Goal: Check status: Check status

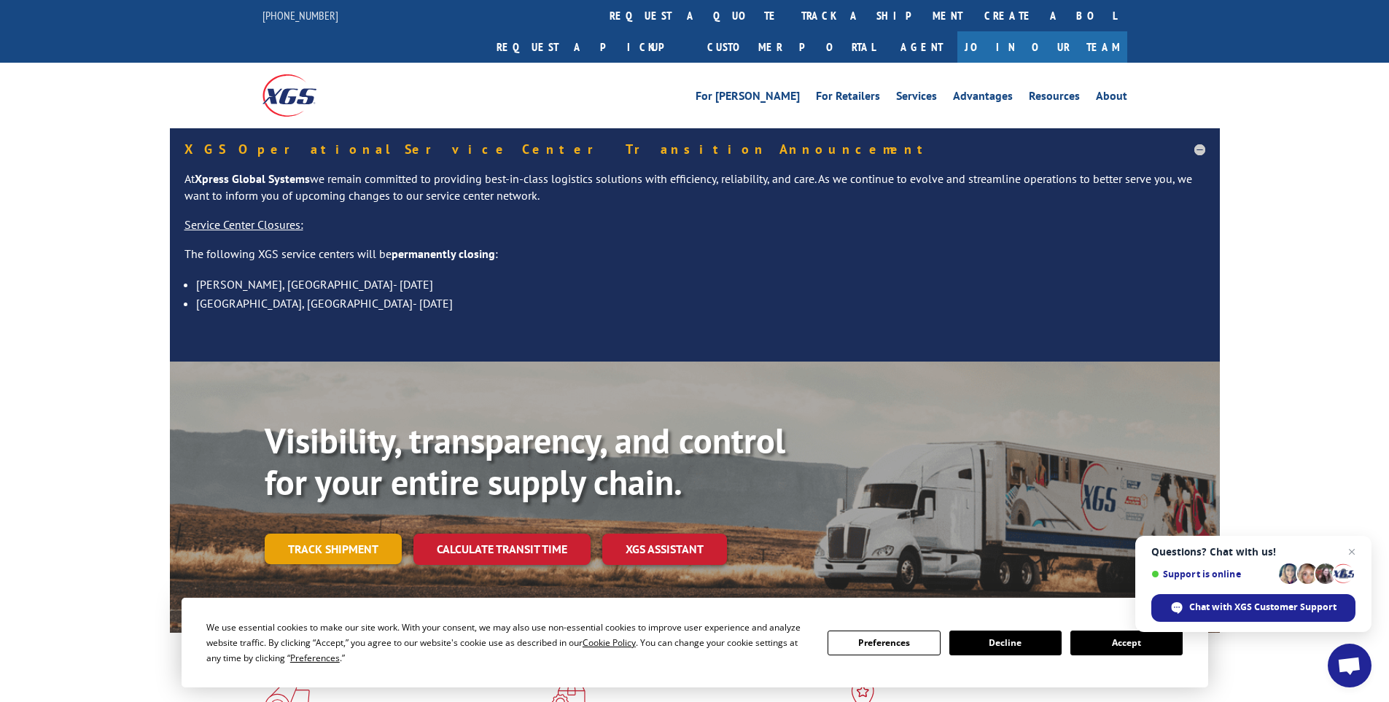
click at [345, 534] on link "Track shipment" at bounding box center [333, 549] width 137 height 31
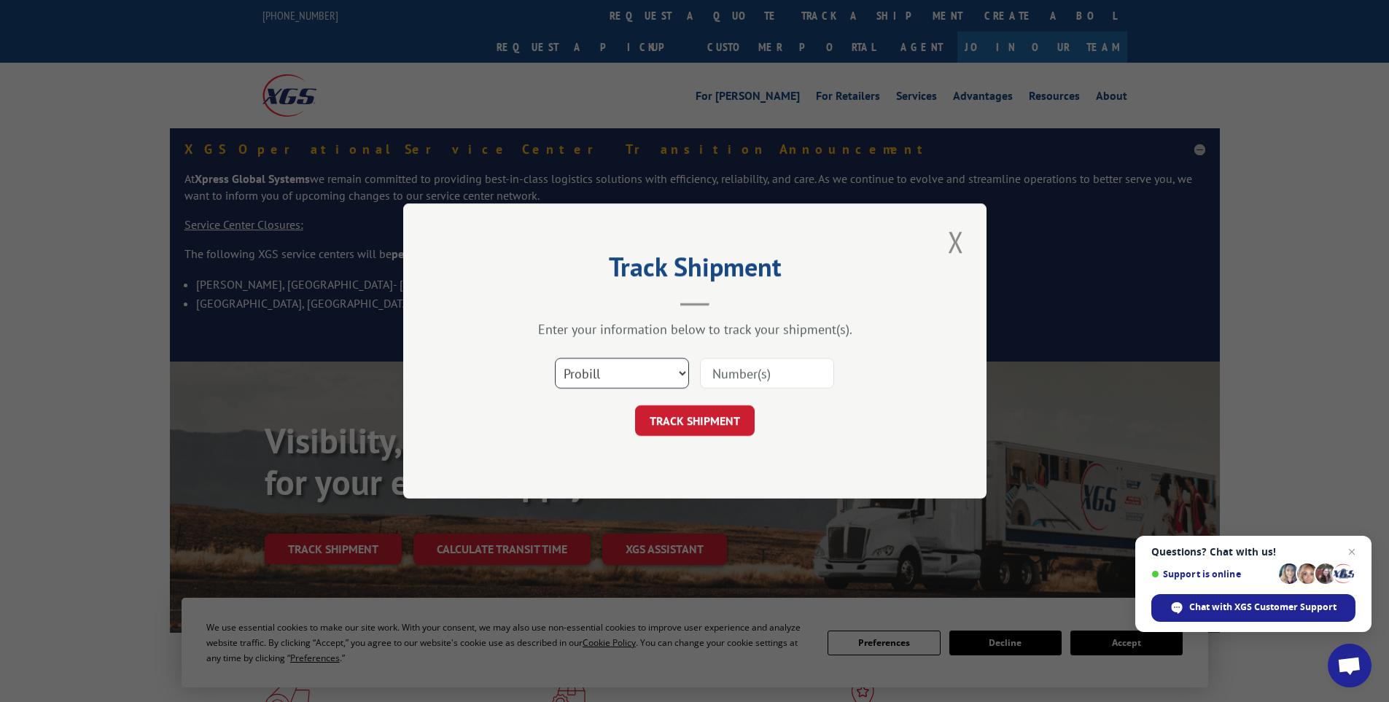
click at [645, 364] on select "Select category... Probill BOL PO" at bounding box center [622, 373] width 134 height 31
select select "po"
click at [555, 358] on select "Select category... Probill BOL PO" at bounding box center [622, 373] width 134 height 31
paste input "01819617075"
type input "01819617075"
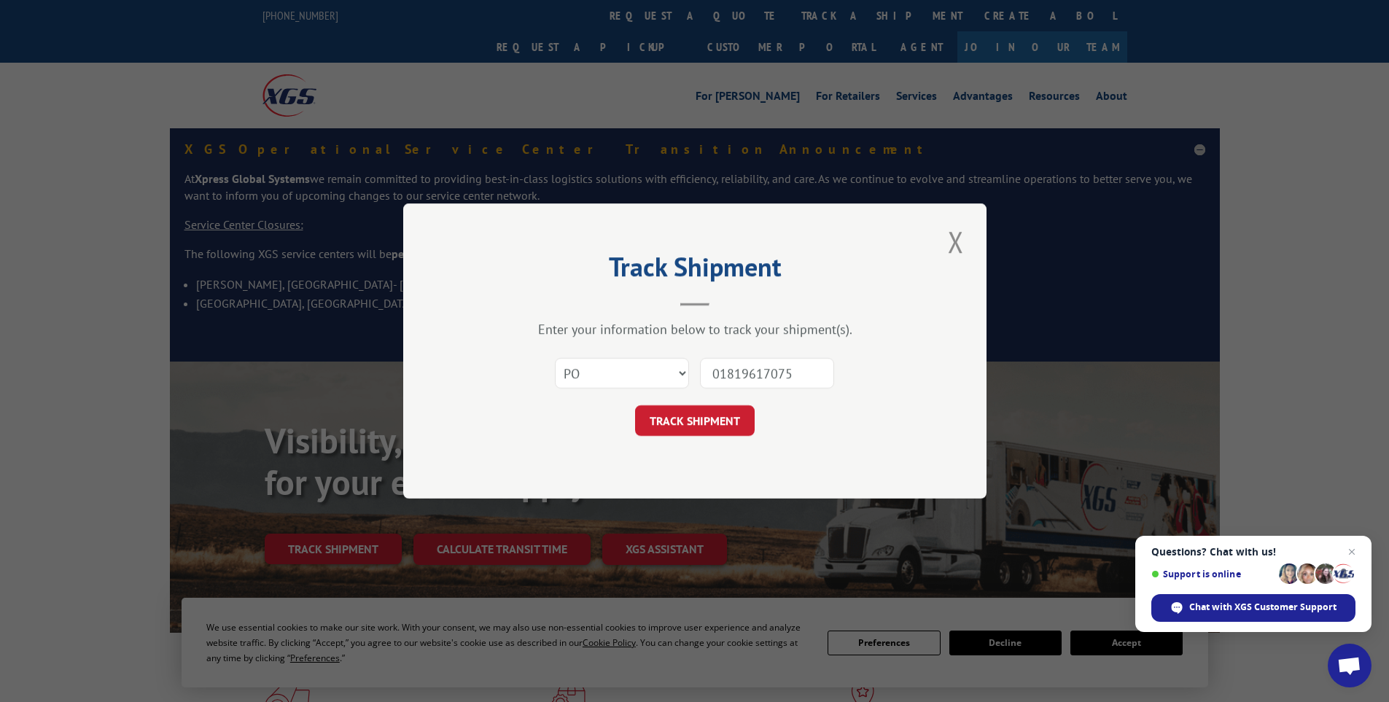
click button "TRACK SHIPMENT" at bounding box center [695, 421] width 120 height 31
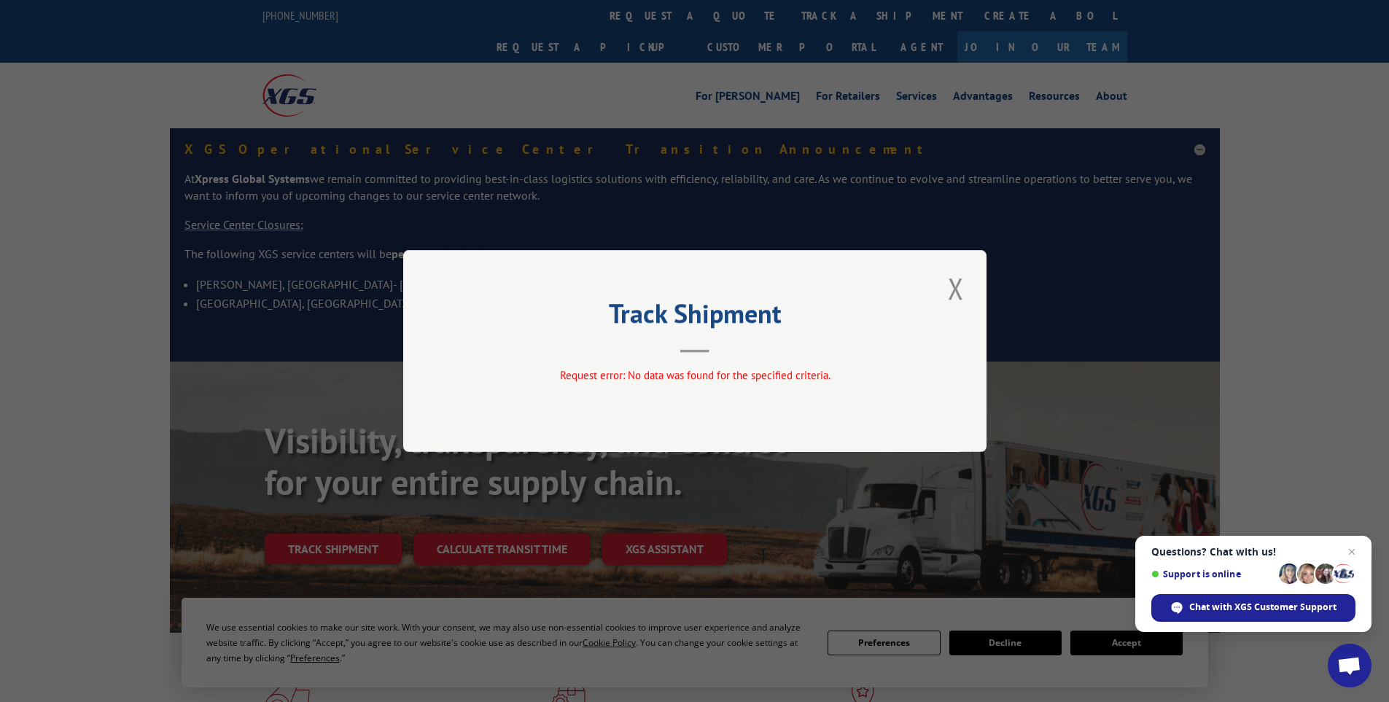
click at [953, 287] on button "Close modal" at bounding box center [956, 288] width 25 height 40
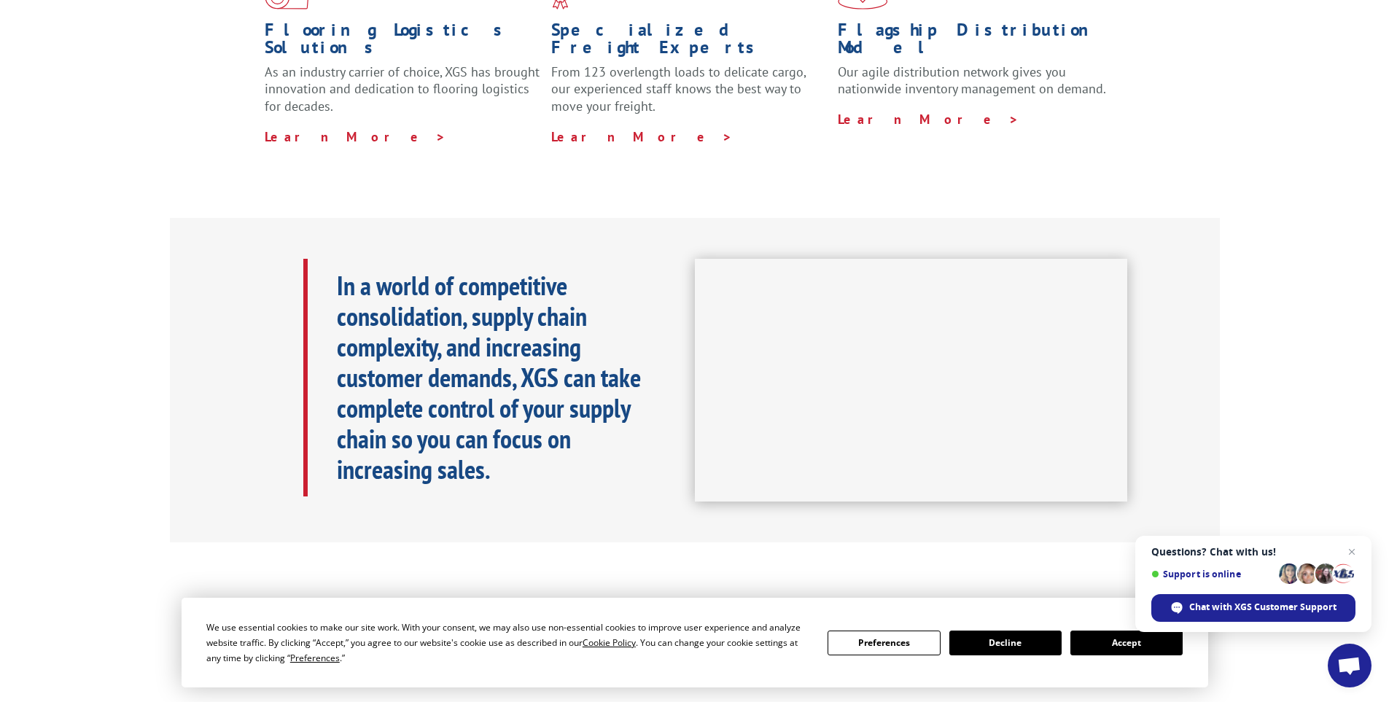
scroll to position [802, 0]
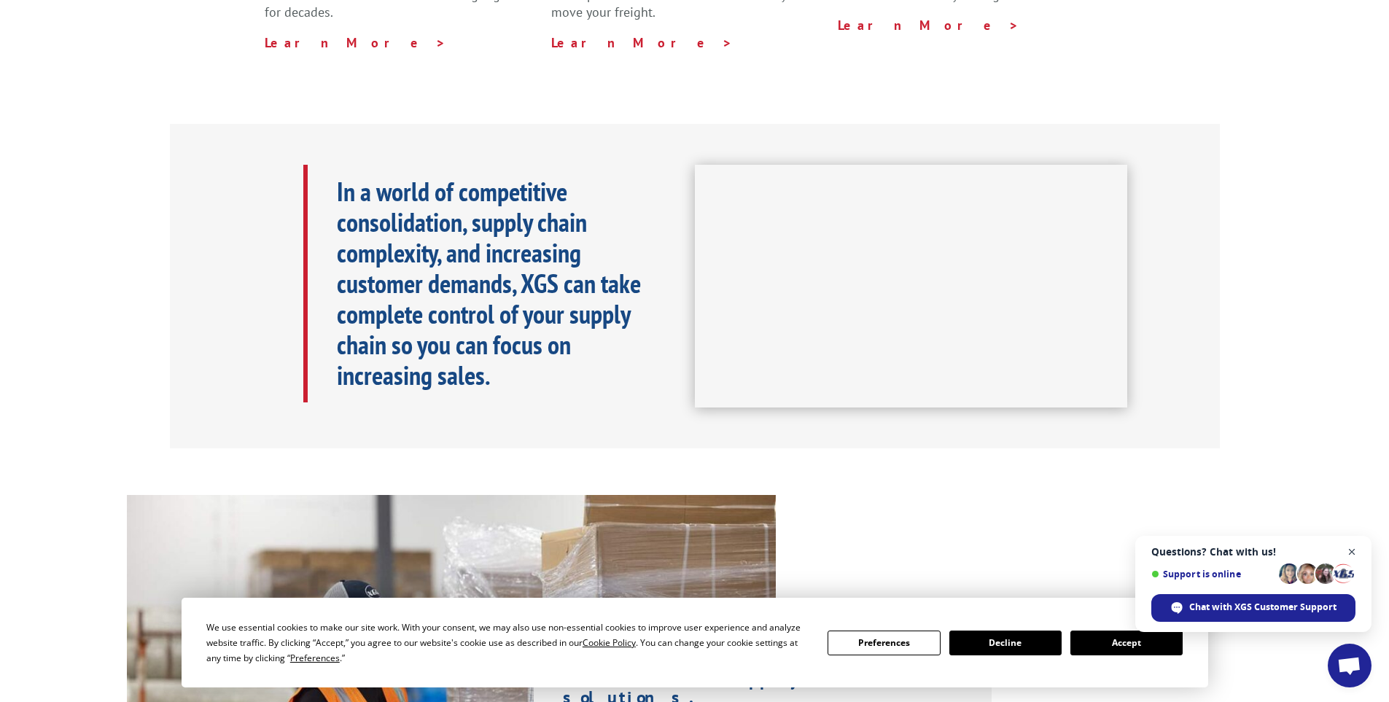
click at [1352, 549] on span "Open chat" at bounding box center [1353, 552] width 18 height 18
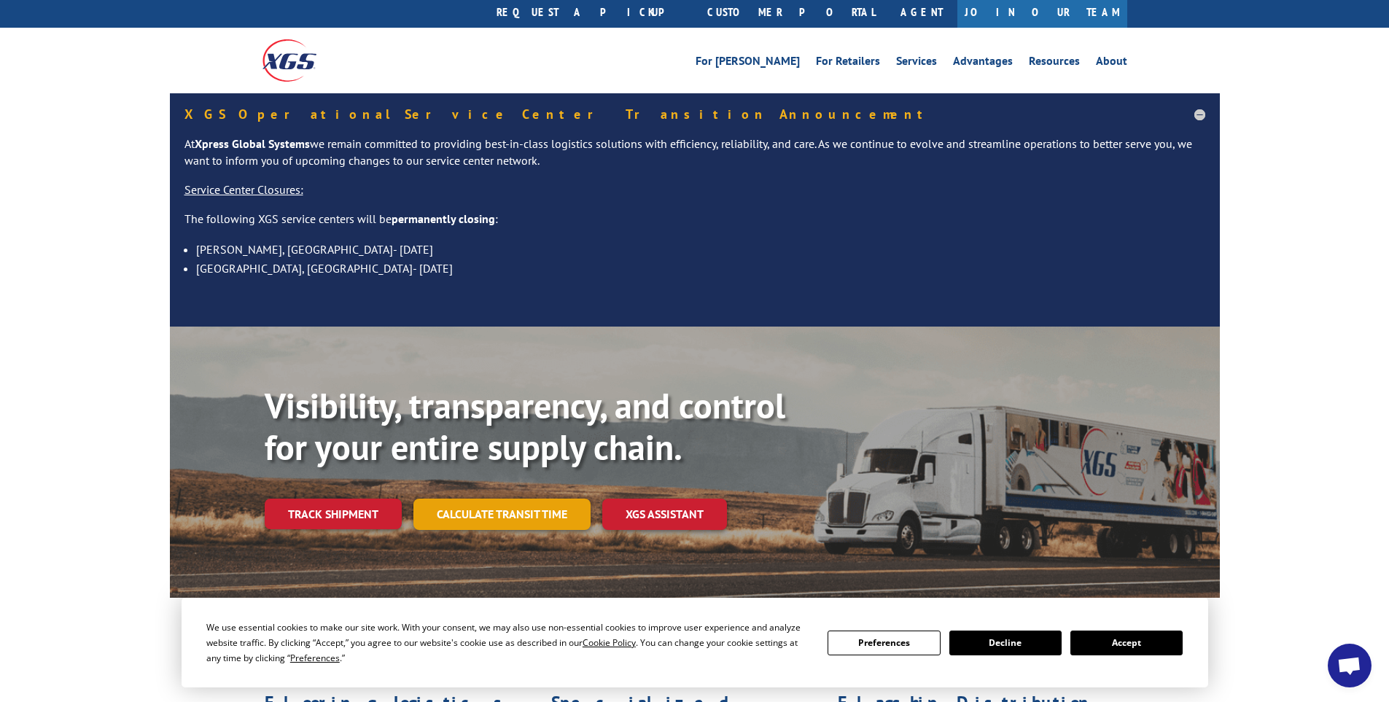
scroll to position [0, 0]
